Goal: Consume media (video, audio)

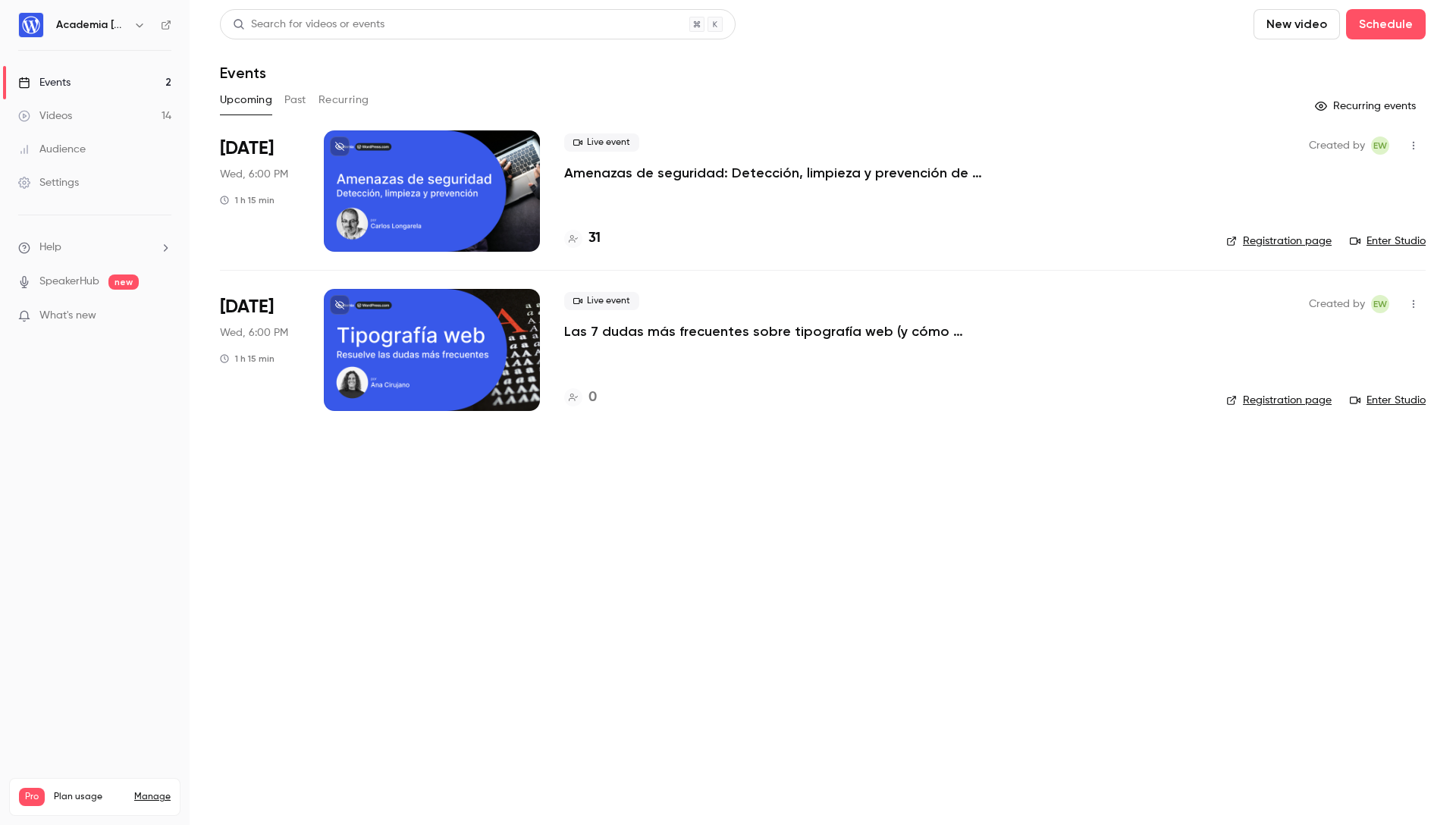
click at [294, 103] on button "Past" at bounding box center [295, 100] width 22 height 25
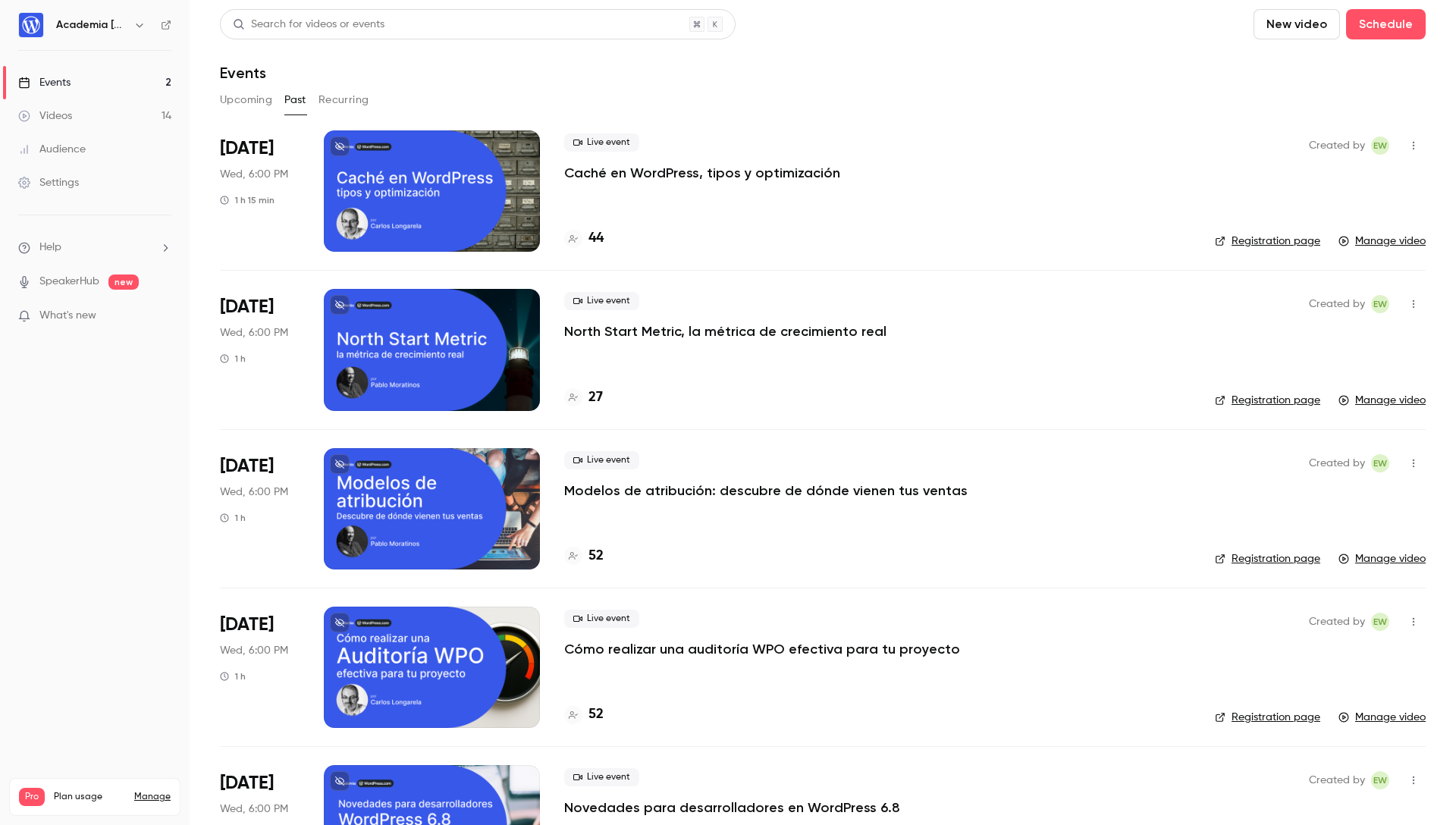
scroll to position [2, 0]
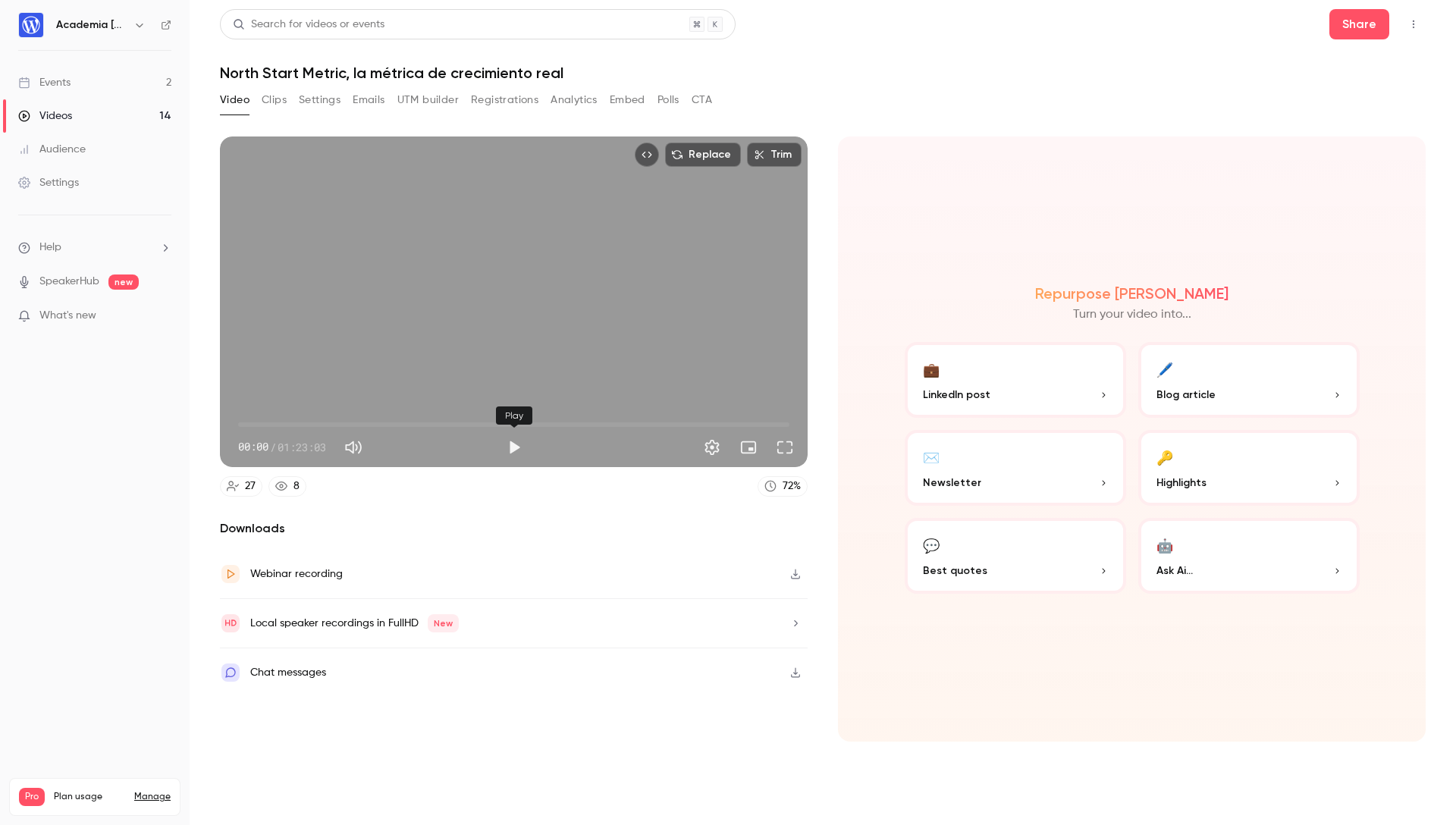
drag, startPoint x: 521, startPoint y: 444, endPoint x: 496, endPoint y: 446, distance: 25.1
click at [521, 444] on button "Play" at bounding box center [514, 447] width 30 height 30
click at [291, 422] on span "00:00" at bounding box center [513, 425] width 552 height 25
click at [330, 423] on span "08:00" at bounding box center [513, 425] width 552 height 25
click at [362, 421] on span "13:50" at bounding box center [513, 425] width 552 height 25
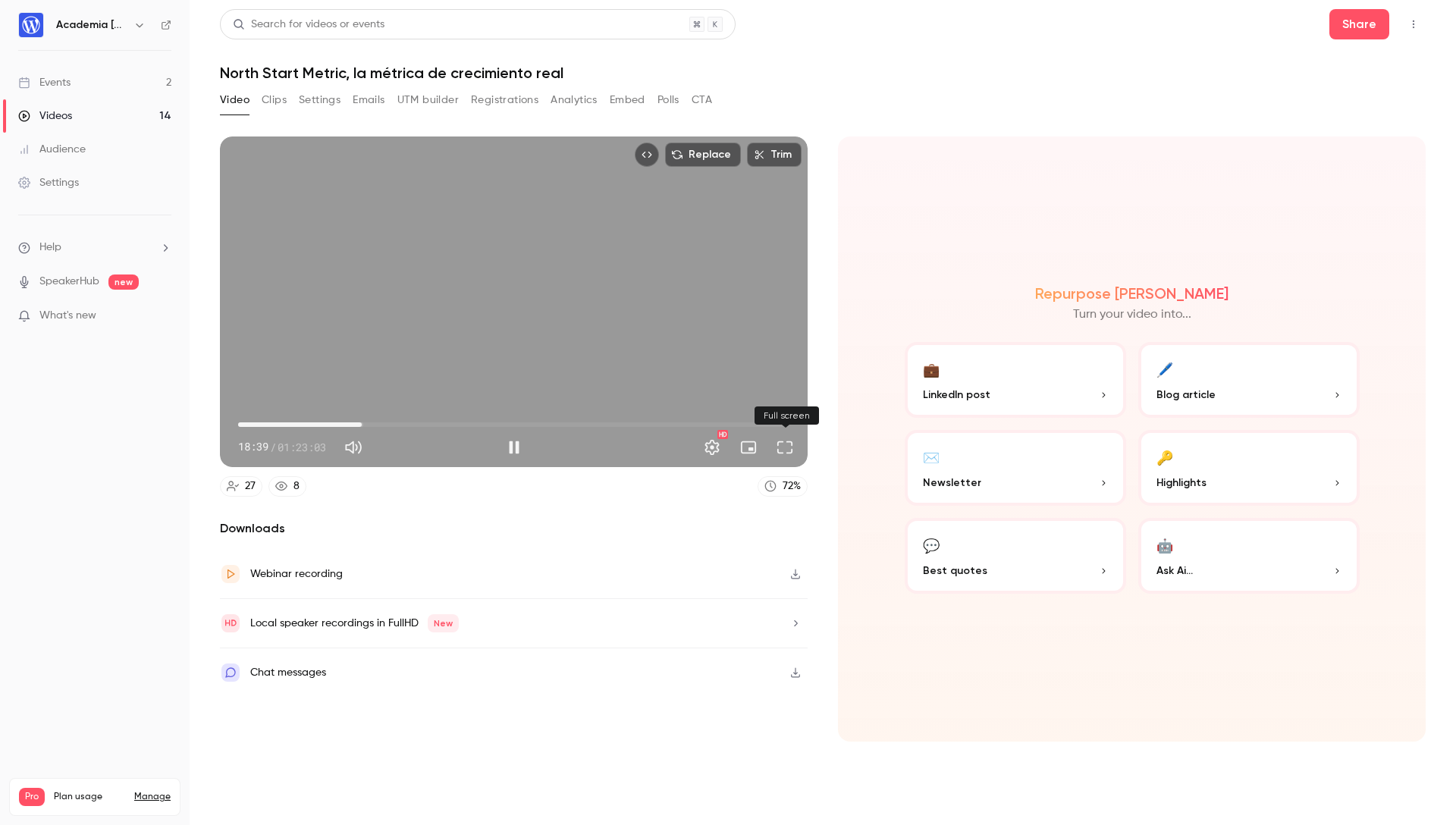
click at [784, 447] on button "Full screen" at bounding box center [785, 447] width 30 height 30
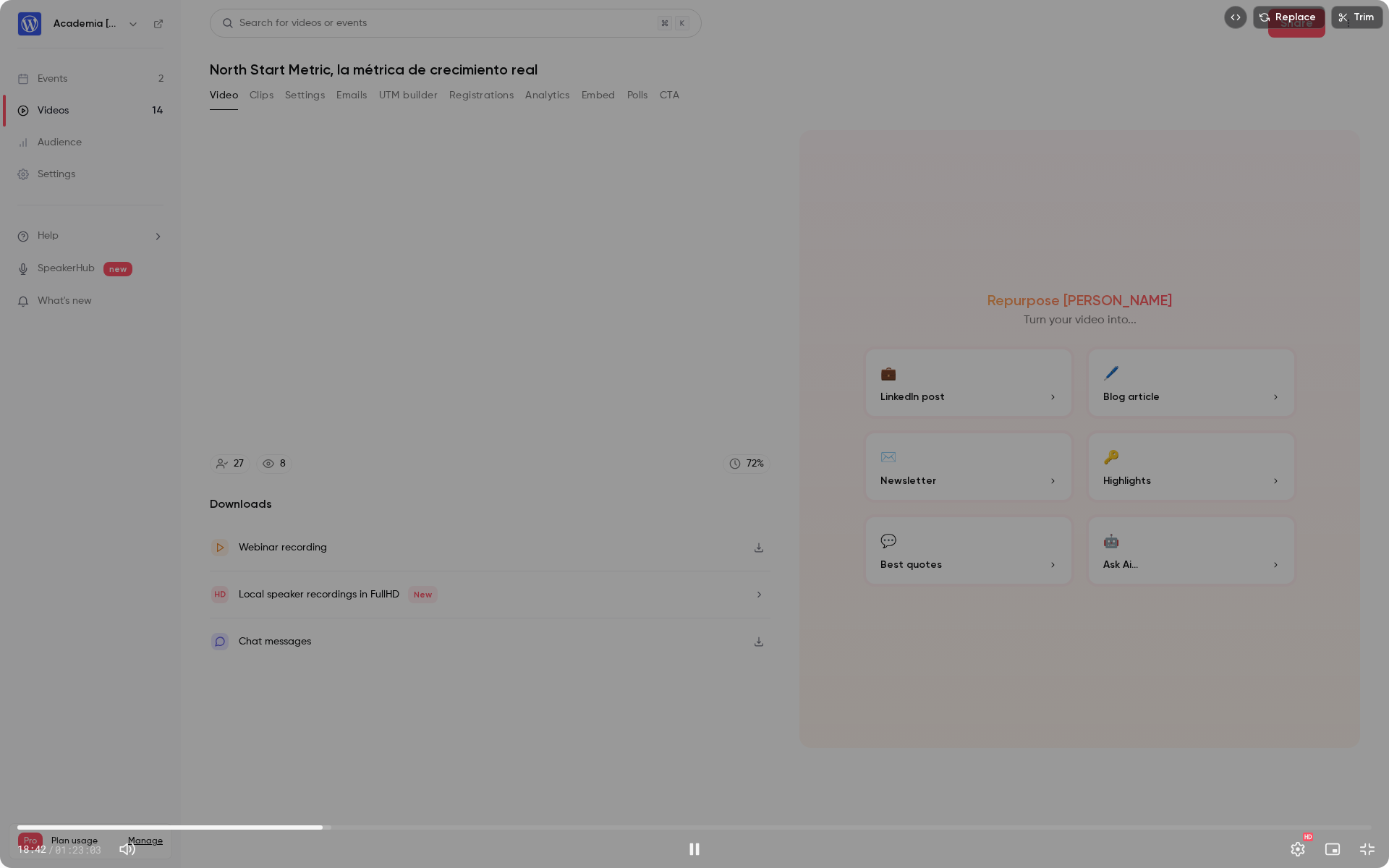
click at [354, 787] on span "18:42" at bounding box center [694, 827] width 1355 height 23
click at [491, 787] on span "29:03" at bounding box center [694, 827] width 1355 height 23
click at [72, 773] on div "Replace Trim 29:05 29:05 / 01:23:03 HD" at bounding box center [694, 434] width 1389 height 868
click at [1352, 60] on div "Replace Trim 29:05 29:05 / 01:23:03 HD" at bounding box center [694, 434] width 1389 height 868
click at [1350, 63] on div "Replace Trim 29:06 29:06 / 01:23:03 HD" at bounding box center [694, 434] width 1389 height 868
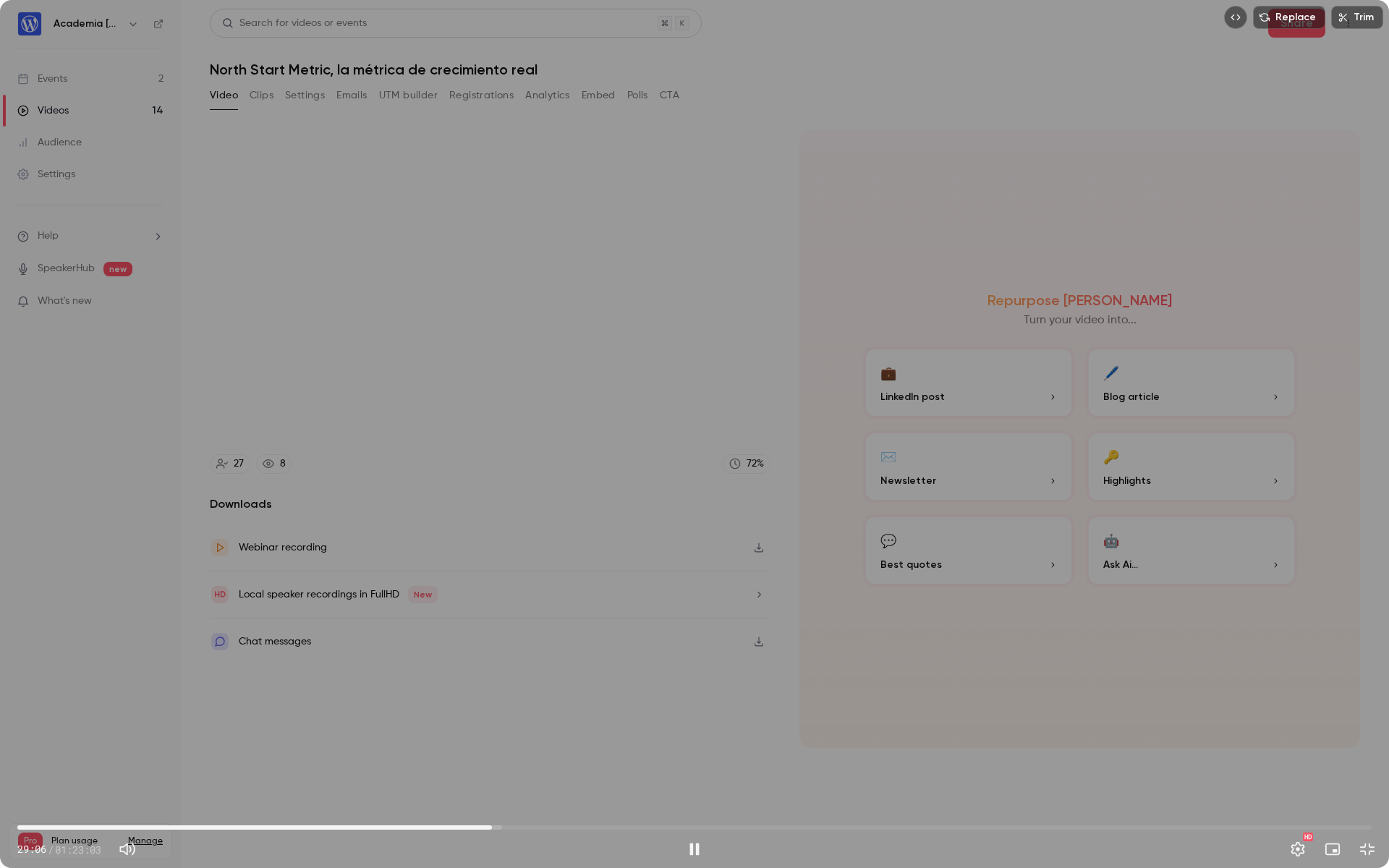
type input "******"
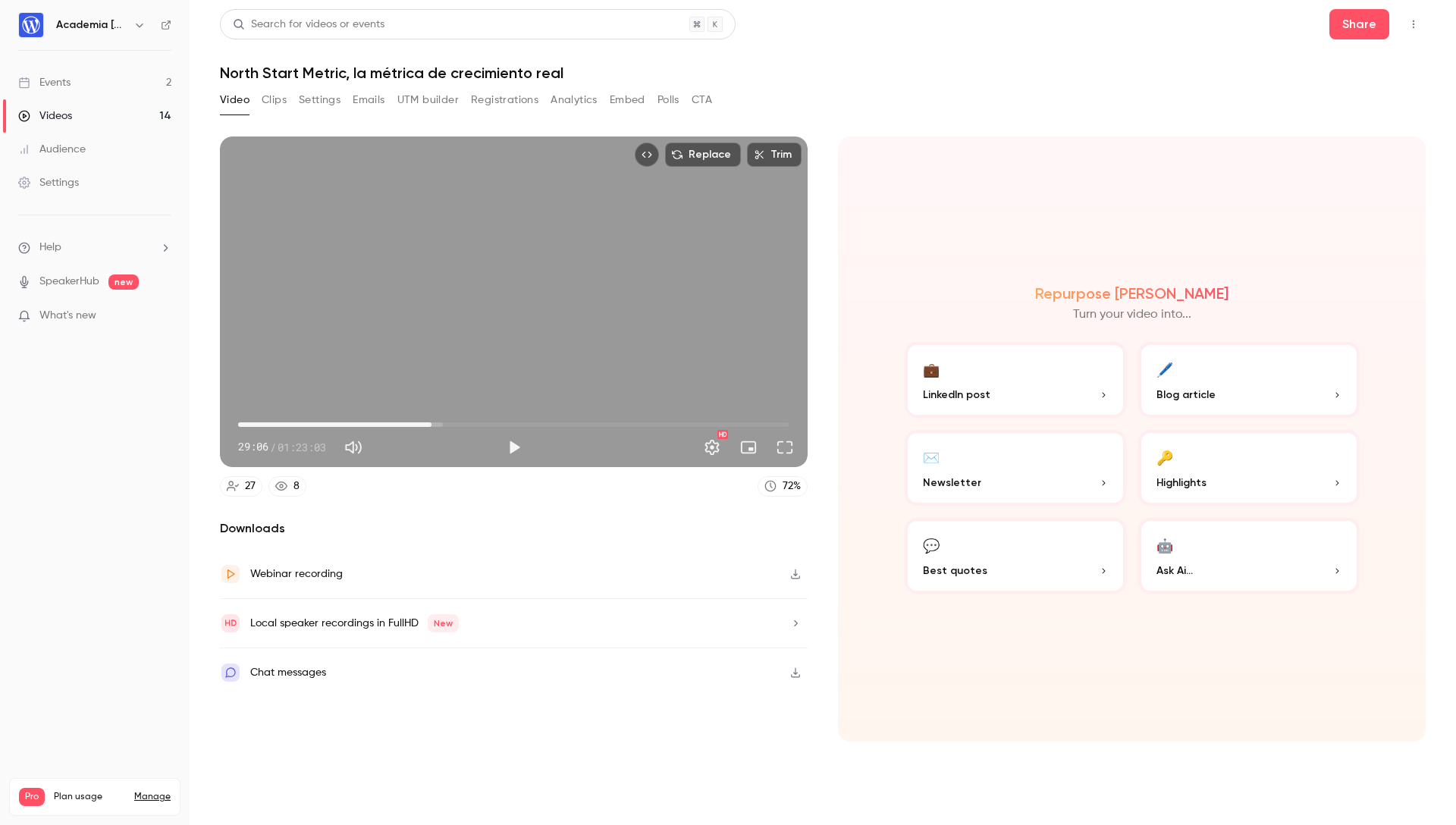
drag, startPoint x: 957, startPoint y: 52, endPoint x: 941, endPoint y: 41, distance: 19.4
click at [949, 50] on header "Search for videos or events Share North Start Metric, la métrica de crecimiento…" at bounding box center [822, 45] width 1206 height 73
